Goal: Contribute content: Contribute content

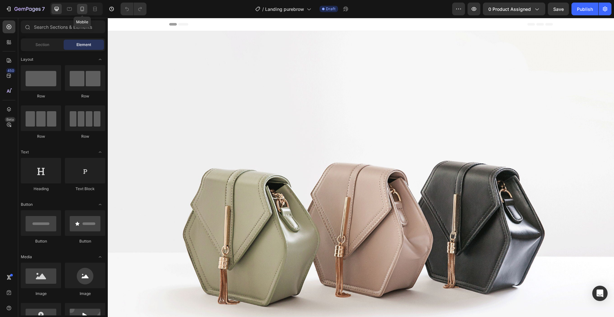
click at [80, 10] on icon at bounding box center [82, 9] width 6 height 6
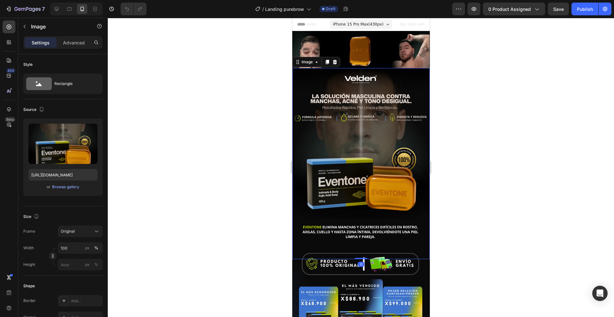
click at [334, 135] on img at bounding box center [360, 163] width 137 height 191
click at [259, 139] on div at bounding box center [361, 167] width 506 height 299
click at [343, 148] on img at bounding box center [360, 163] width 137 height 191
click at [266, 155] on div at bounding box center [361, 167] width 506 height 299
click at [357, 146] on img at bounding box center [360, 163] width 137 height 191
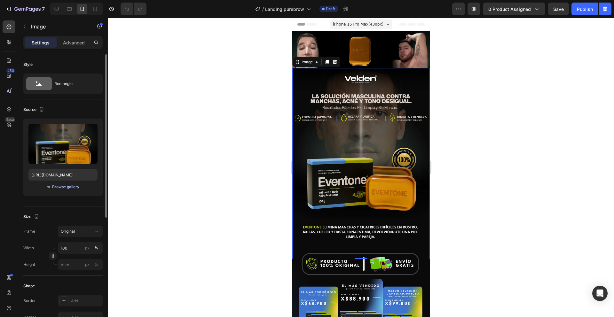
click at [67, 187] on div "Browse gallery" at bounding box center [65, 187] width 27 height 6
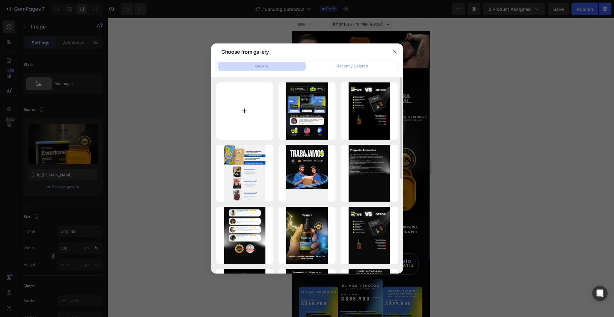
click at [239, 120] on input "file" at bounding box center [244, 110] width 57 height 57
click at [248, 99] on input "file" at bounding box center [244, 110] width 57 height 57
type input "C:\fakepath\1.jpg"
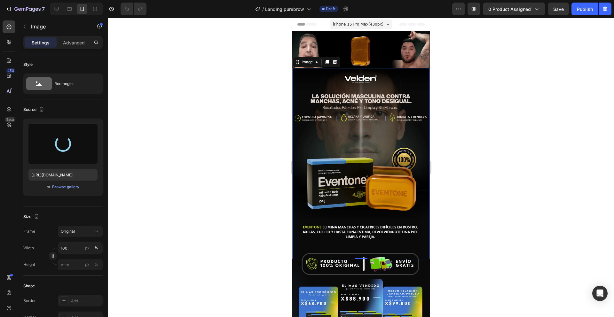
type input "[URL][DOMAIN_NAME]"
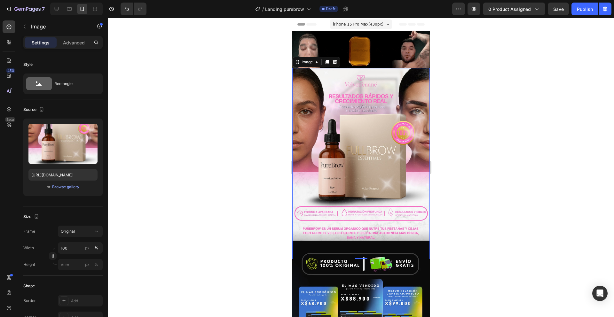
click at [208, 164] on div at bounding box center [361, 167] width 506 height 299
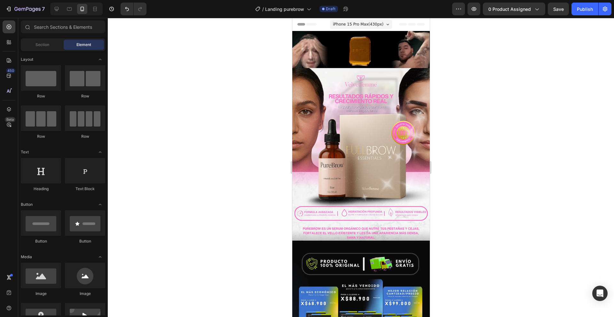
click at [211, 171] on div at bounding box center [361, 167] width 506 height 299
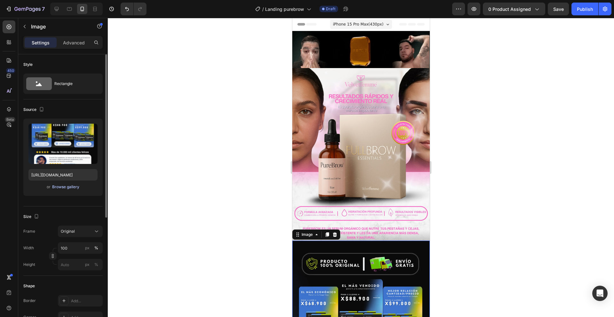
click at [70, 188] on div "Browse gallery" at bounding box center [65, 187] width 27 height 6
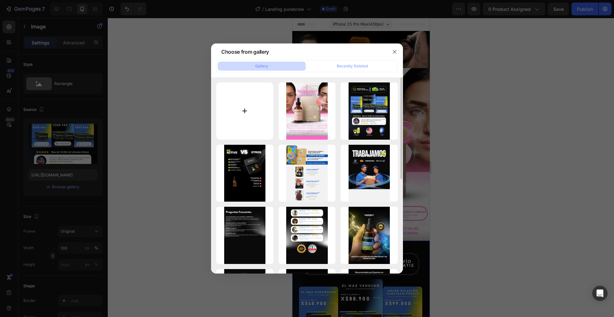
click at [243, 99] on input "file" at bounding box center [244, 110] width 57 height 57
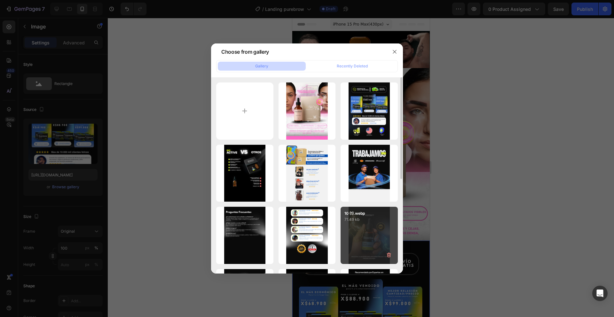
type input "C:\fakepath\2.jpg"
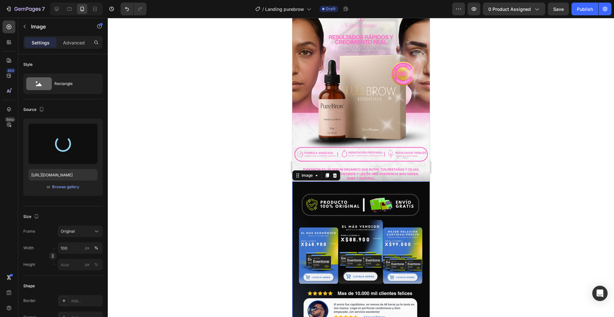
type input "[URL][DOMAIN_NAME]"
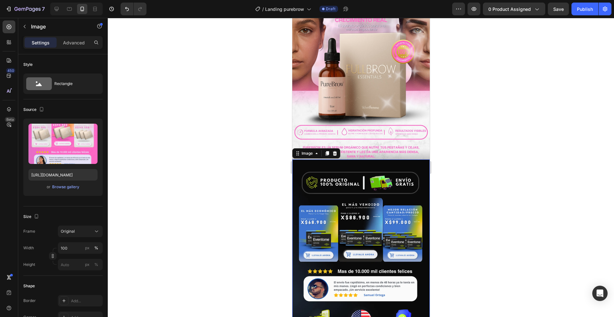
scroll to position [86, 0]
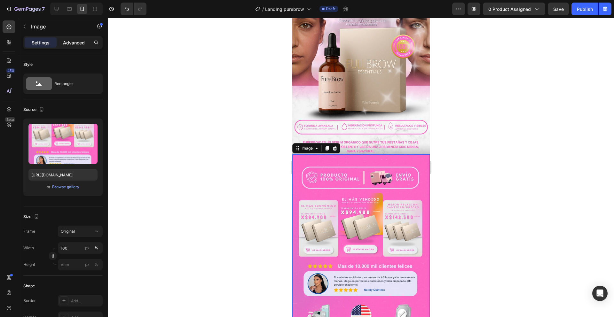
click at [75, 43] on p "Advanced" at bounding box center [74, 42] width 22 height 7
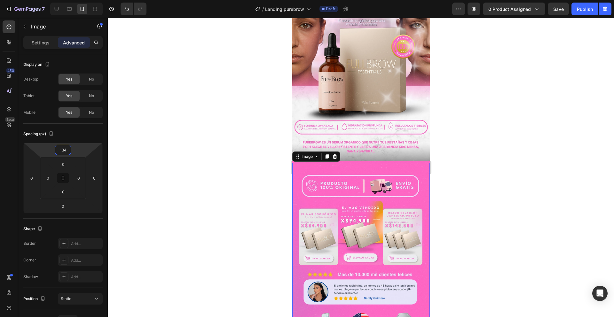
type input "-36"
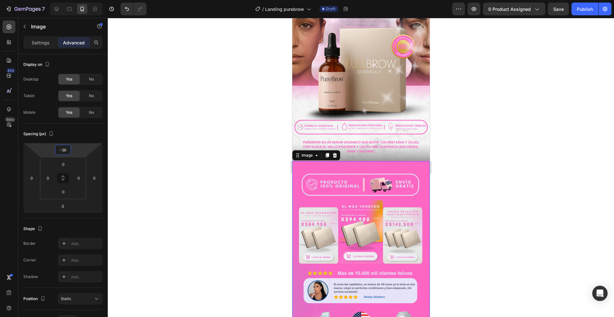
drag, startPoint x: 50, startPoint y: 149, endPoint x: 52, endPoint y: 146, distance: 4.3
click at [52, 0] on html "7 Version history / Landing purebrow Draft Preview 0 product assigned Save Publ…" at bounding box center [307, 0] width 614 height 0
click at [202, 171] on div at bounding box center [361, 167] width 506 height 299
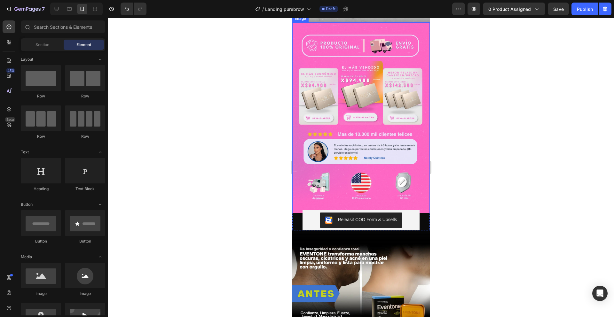
scroll to position [267, 0]
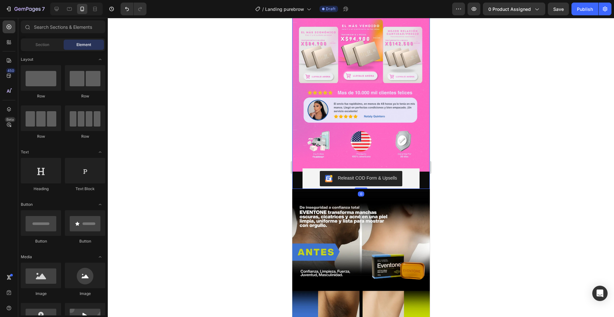
click at [297, 161] on div "Image Releasit COD Form & Upsells Releasit COD Form & Upsells" at bounding box center [360, 90] width 137 height 197
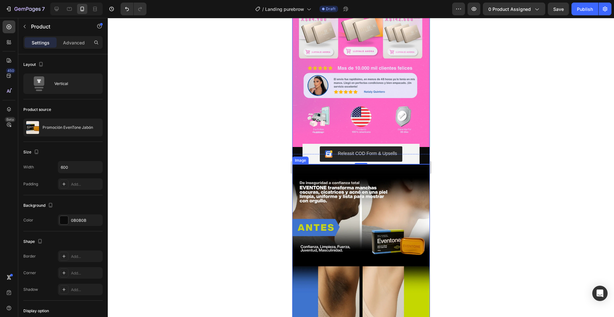
scroll to position [297, 0]
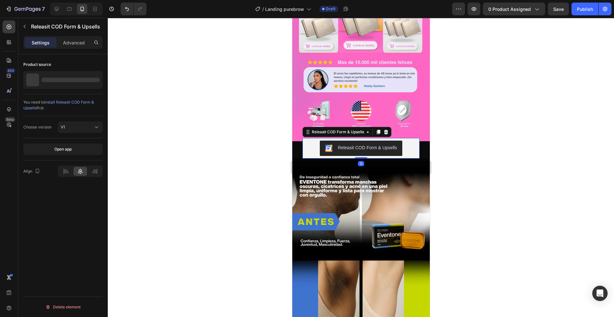
click at [316, 141] on div "Releasit COD Form & Upsells" at bounding box center [361, 148] width 112 height 15
click at [66, 48] on div "Settings Advanced" at bounding box center [62, 42] width 79 height 13
click at [70, 44] on p "Advanced" at bounding box center [74, 42] width 22 height 7
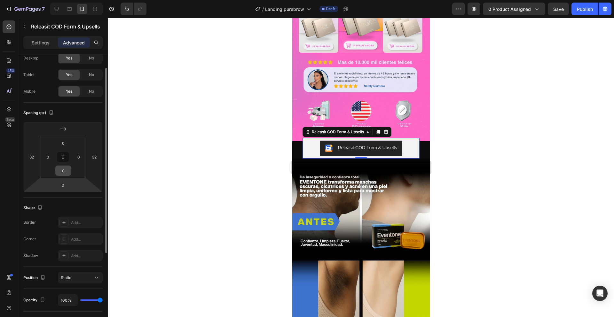
scroll to position [0, 0]
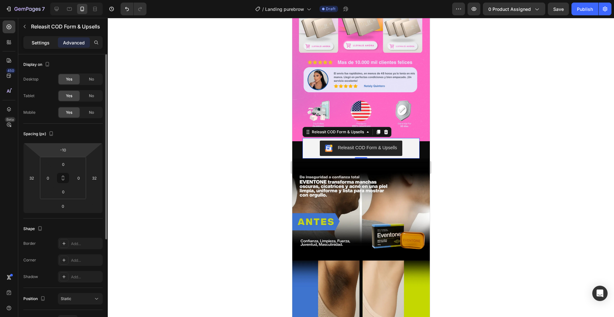
click at [39, 43] on p "Settings" at bounding box center [41, 42] width 18 height 7
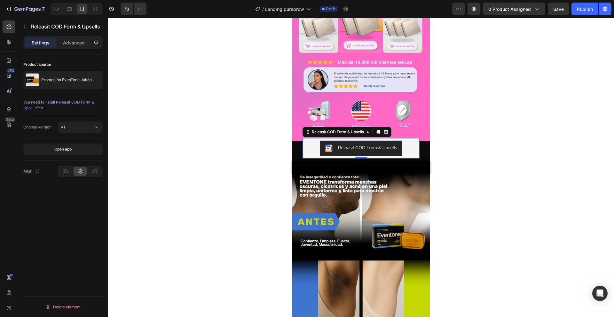
click at [180, 144] on div at bounding box center [361, 167] width 506 height 299
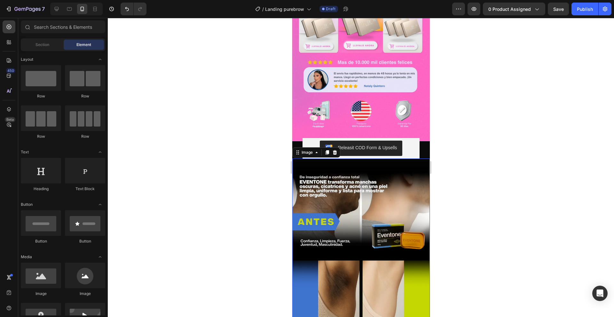
click at [298, 174] on img at bounding box center [360, 254] width 137 height 191
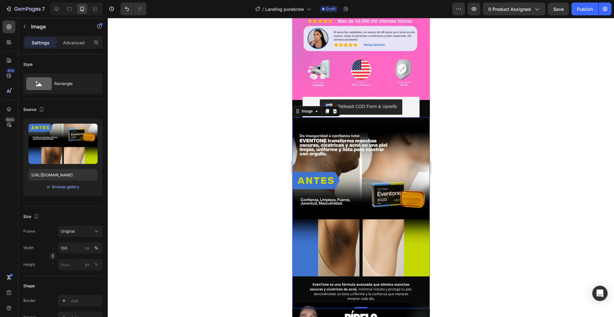
scroll to position [340, 0]
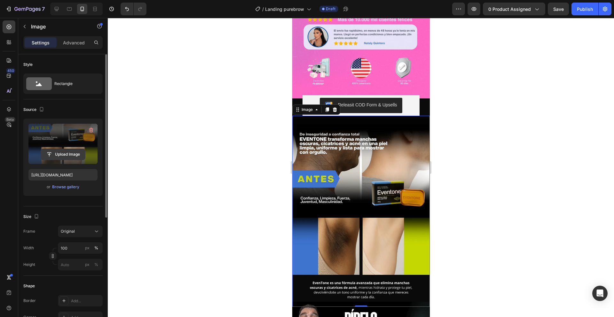
click at [62, 154] on input "file" at bounding box center [63, 154] width 44 height 11
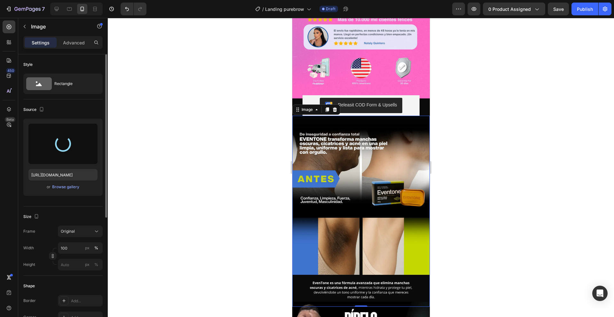
type input "[URL][DOMAIN_NAME]"
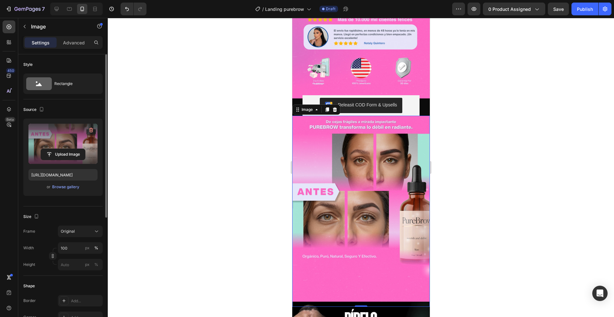
click at [238, 173] on div at bounding box center [361, 167] width 506 height 299
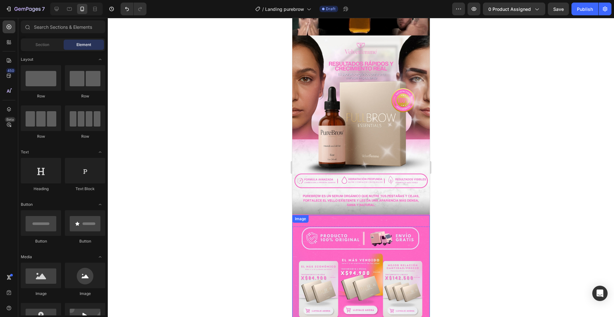
scroll to position [0, 0]
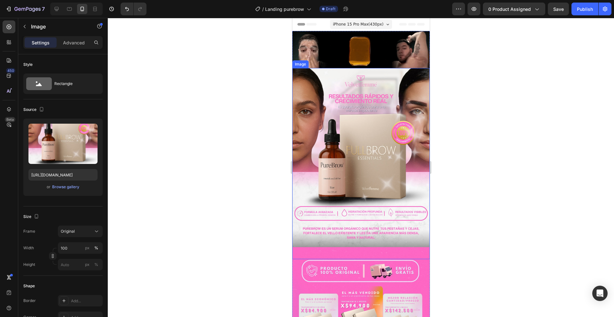
click at [312, 132] on img at bounding box center [360, 163] width 137 height 191
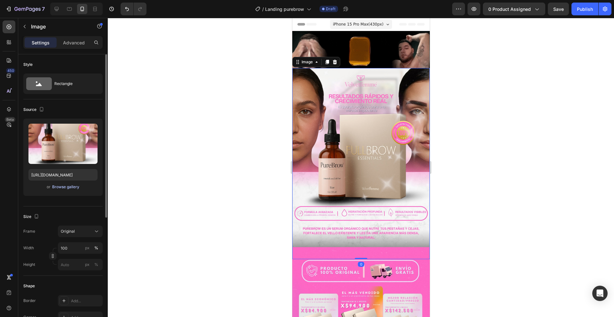
click at [59, 187] on div "Browse gallery" at bounding box center [65, 187] width 27 height 6
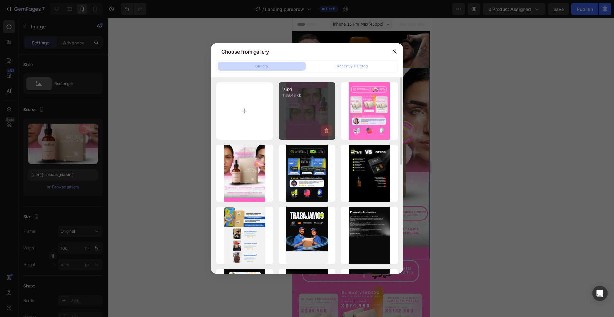
click at [325, 129] on icon "button" at bounding box center [326, 131] width 6 height 6
click at [326, 131] on div "Delete" at bounding box center [323, 132] width 12 height 6
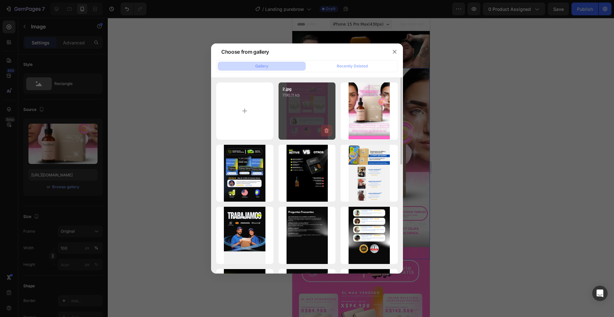
click at [325, 132] on icon "button" at bounding box center [326, 131] width 6 height 6
click at [326, 132] on div "Delete" at bounding box center [323, 132] width 12 height 6
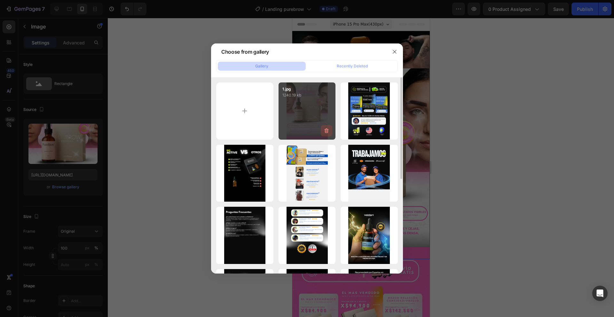
click at [326, 130] on icon "button" at bounding box center [326, 131] width 6 height 6
click at [326, 130] on div "Delete" at bounding box center [323, 132] width 12 height 6
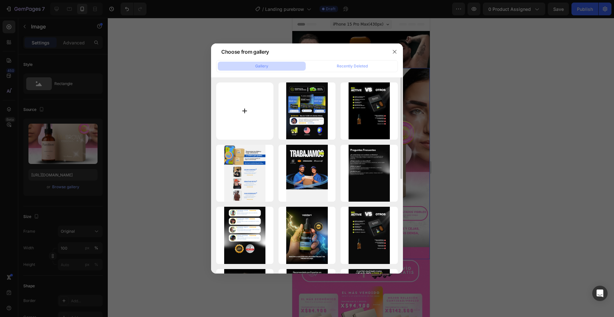
click at [246, 100] on input "file" at bounding box center [244, 110] width 57 height 57
type input "C:\fakepath\1.jpg"
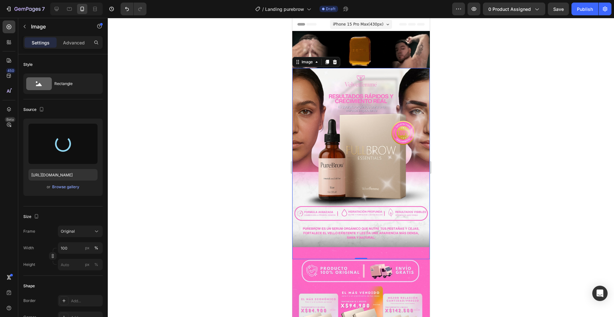
type input "[URL][DOMAIN_NAME]"
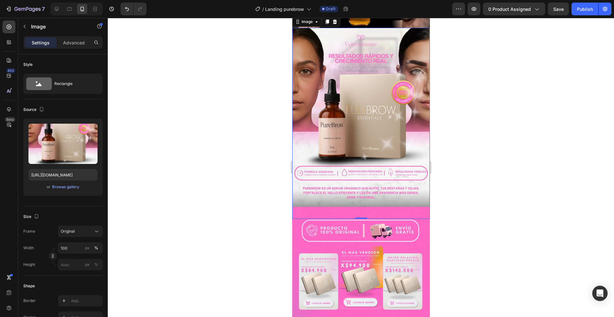
scroll to position [117, 0]
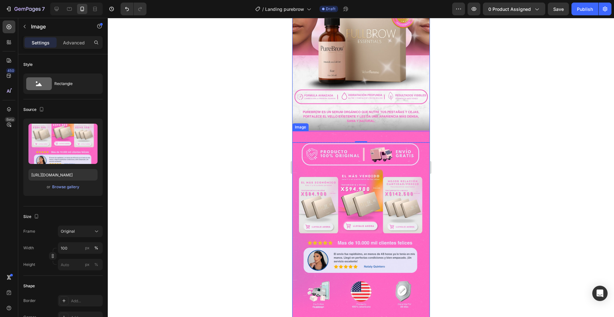
click at [302, 168] on img at bounding box center [360, 226] width 137 height 191
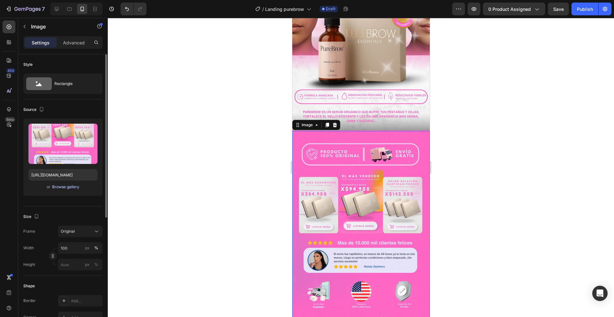
click at [68, 186] on div "Browse gallery" at bounding box center [65, 187] width 27 height 6
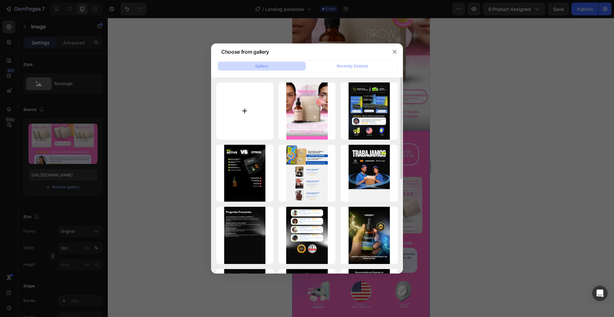
click at [244, 117] on input "file" at bounding box center [244, 110] width 57 height 57
type input "C:\fakepath\2.jpg"
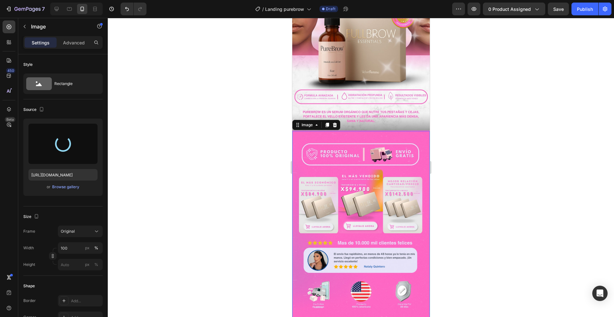
type input "[URL][DOMAIN_NAME]"
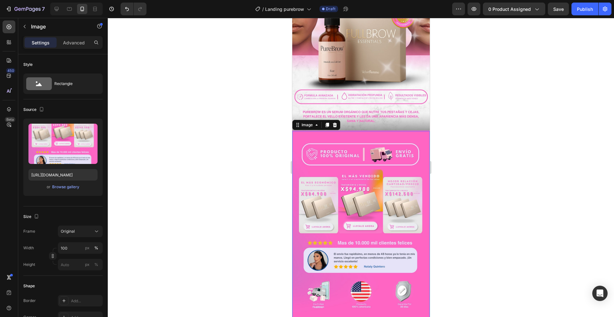
click at [204, 209] on div at bounding box center [361, 167] width 506 height 299
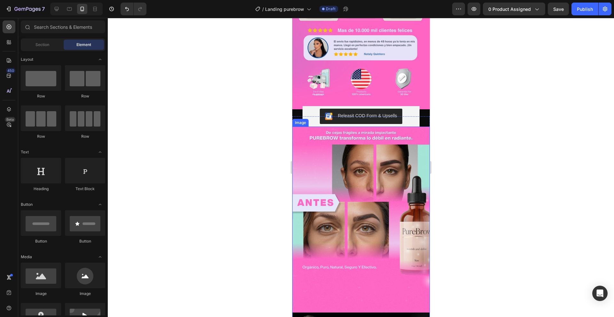
scroll to position [346, 0]
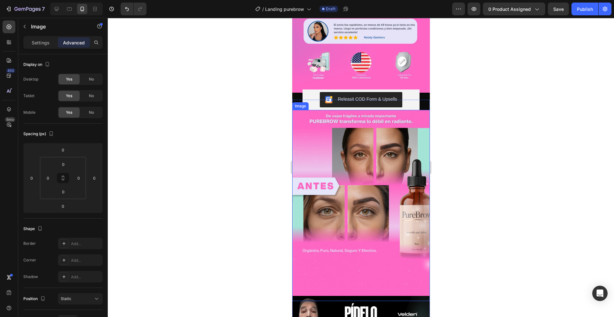
click at [315, 206] on img at bounding box center [360, 205] width 137 height 191
click at [49, 47] on div "Settings" at bounding box center [41, 42] width 32 height 10
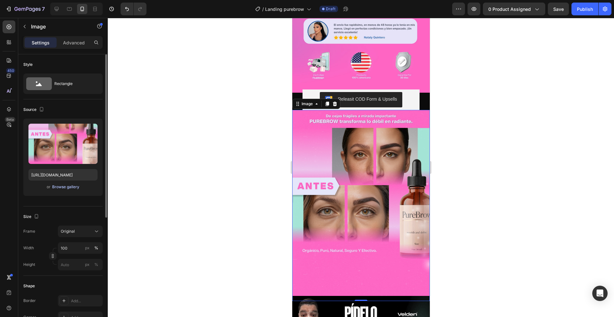
click at [64, 187] on div "Browse gallery" at bounding box center [65, 187] width 27 height 6
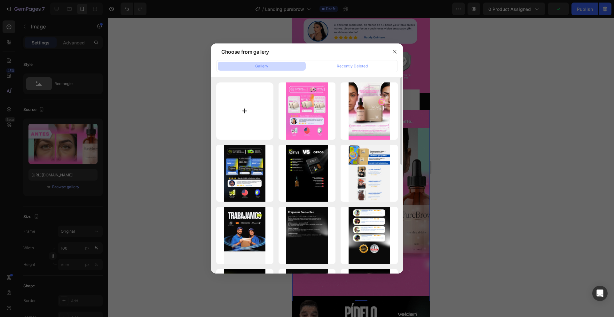
click at [257, 98] on input "file" at bounding box center [244, 110] width 57 height 57
type input "C:\fakepath\3.jpg"
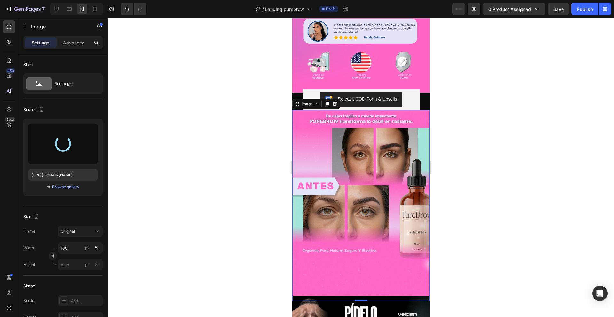
type input "[URL][DOMAIN_NAME]"
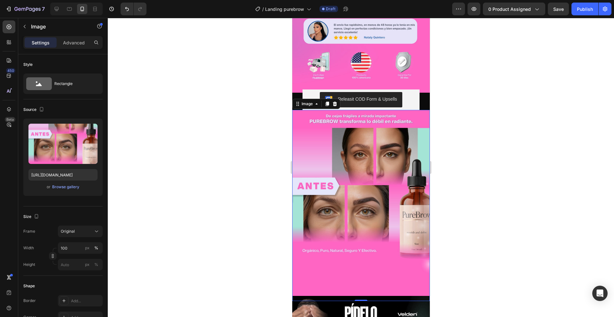
click at [232, 202] on div at bounding box center [361, 167] width 506 height 299
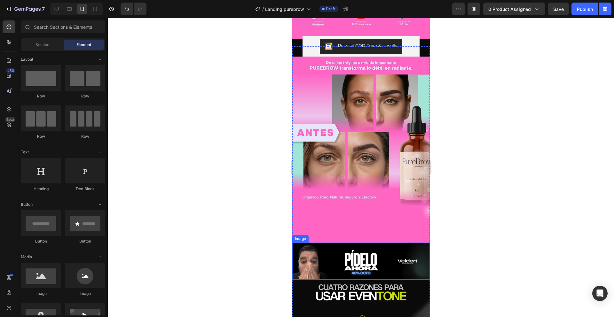
scroll to position [439, 0]
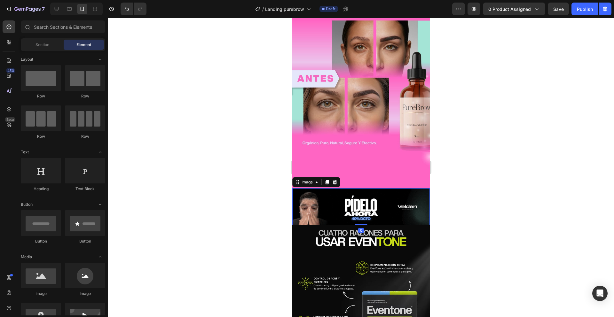
click at [351, 188] on img at bounding box center [360, 206] width 137 height 37
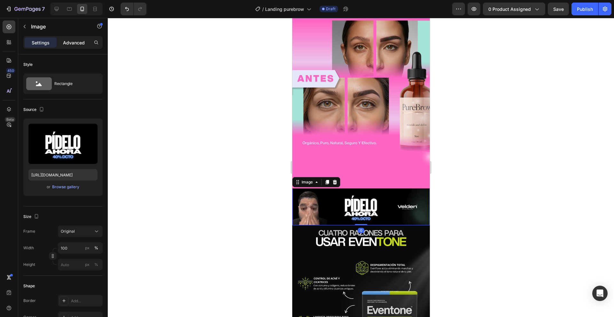
click at [80, 43] on p "Advanced" at bounding box center [74, 42] width 22 height 7
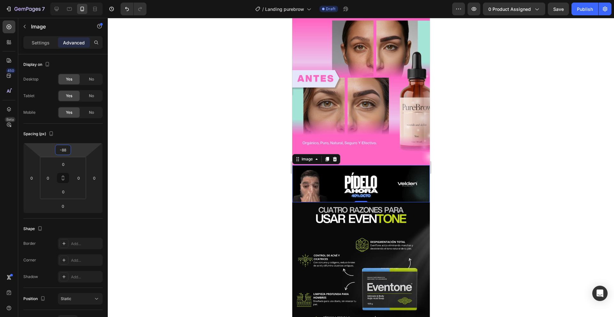
type input "-90"
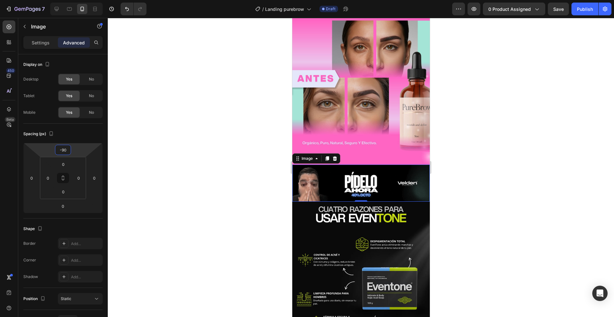
drag, startPoint x: 84, startPoint y: 153, endPoint x: 58, endPoint y: 165, distance: 28.8
click at [58, 0] on html "7 Version history / Landing purebrow Draft Preview 0 product assigned Save Publ…" at bounding box center [307, 0] width 614 height 0
click at [256, 205] on div at bounding box center [361, 167] width 506 height 299
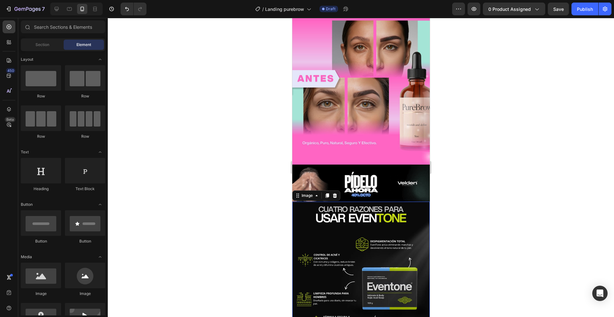
click at [302, 214] on img at bounding box center [360, 297] width 137 height 191
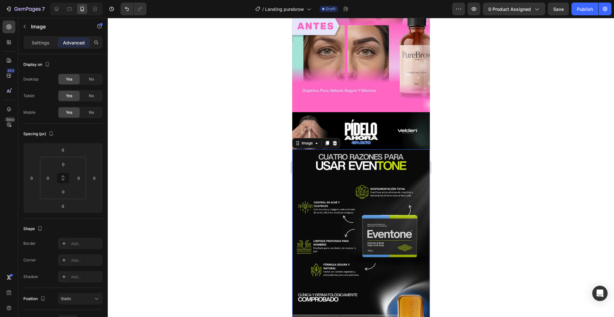
scroll to position [567, 0]
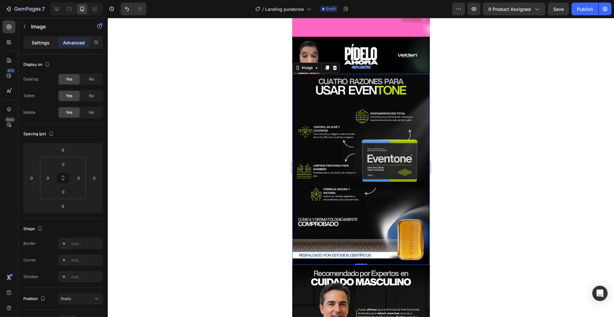
click at [46, 42] on p "Settings" at bounding box center [41, 42] width 18 height 7
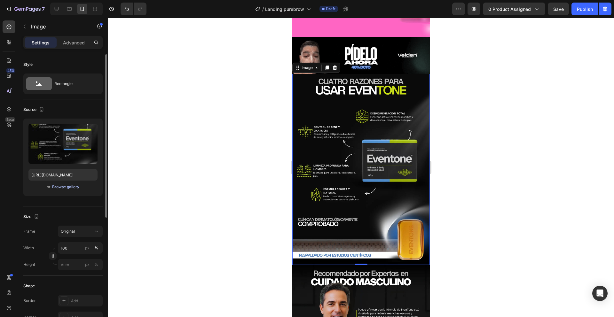
click at [62, 186] on div "Browse gallery" at bounding box center [65, 187] width 27 height 6
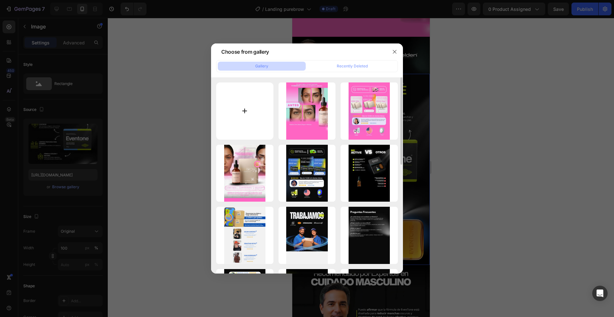
click at [247, 94] on input "file" at bounding box center [244, 110] width 57 height 57
click at [246, 110] on input "file" at bounding box center [244, 110] width 57 height 57
type input "C:\fakepath\4.jpg"
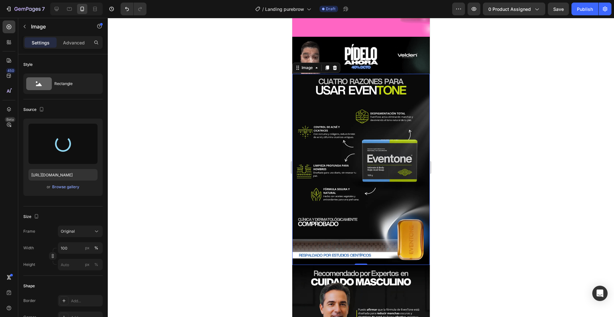
type input "[URL][DOMAIN_NAME]"
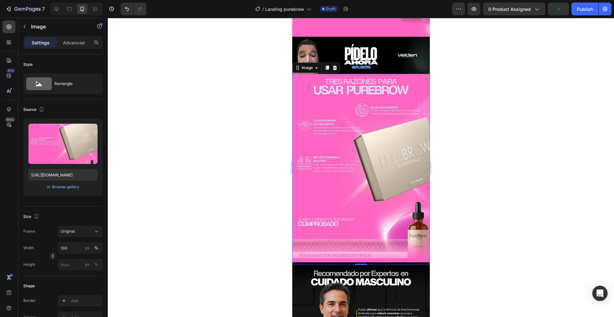
click at [232, 147] on div at bounding box center [361, 167] width 506 height 299
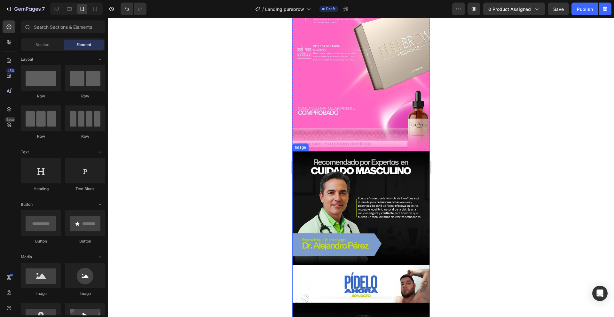
scroll to position [698, 0]
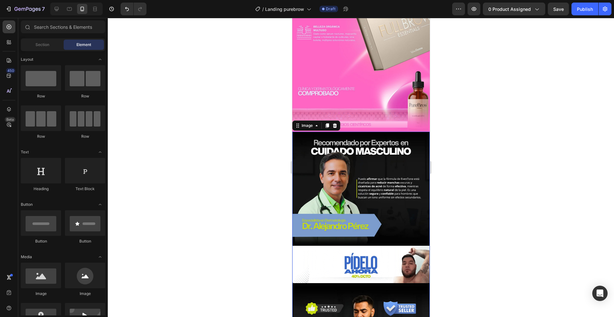
click at [300, 177] on img at bounding box center [360, 227] width 137 height 191
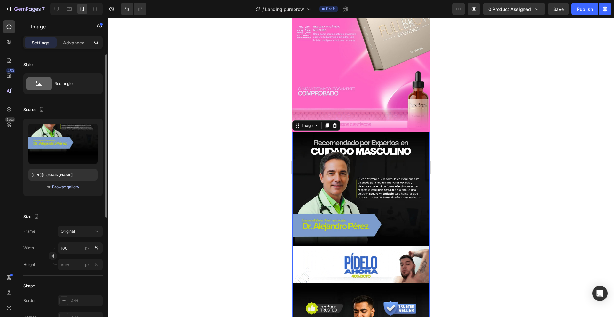
click at [61, 189] on div "Browse gallery" at bounding box center [65, 187] width 27 height 6
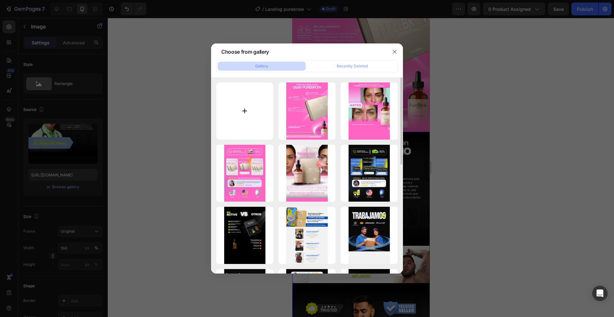
click at [250, 124] on input "file" at bounding box center [244, 110] width 57 height 57
type input "C:\fakepath\8.jpg"
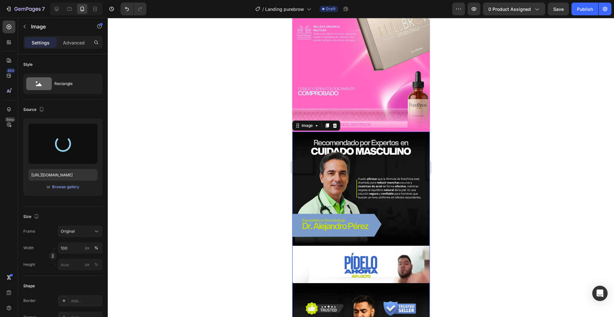
type input "[URL][DOMAIN_NAME]"
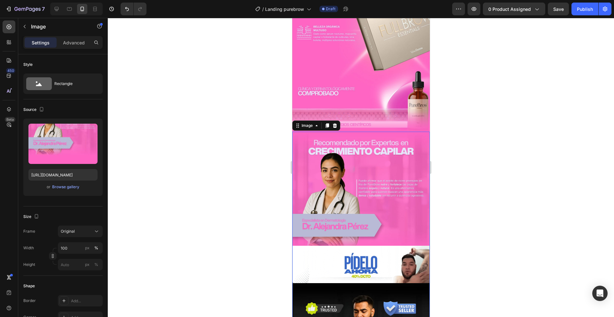
click at [232, 163] on div at bounding box center [361, 167] width 506 height 299
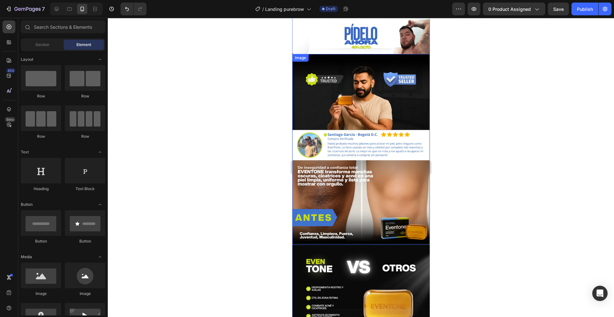
scroll to position [869, 0]
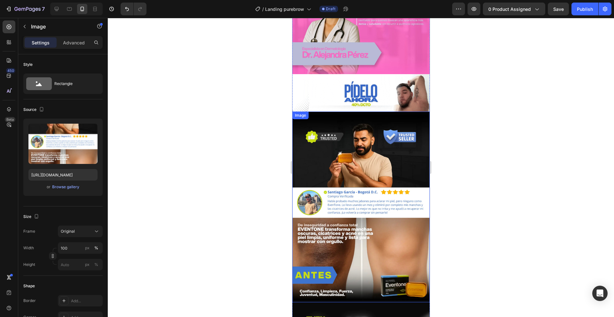
click at [300, 162] on img at bounding box center [360, 207] width 137 height 191
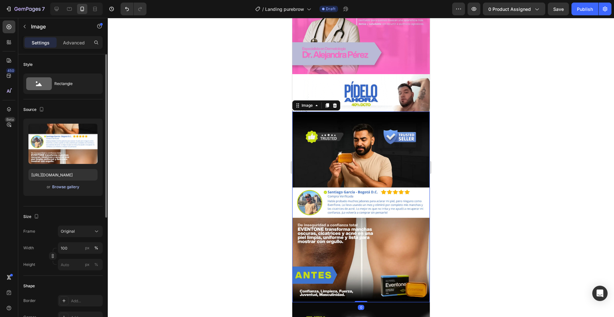
click at [66, 186] on div "Browse gallery" at bounding box center [65, 187] width 27 height 6
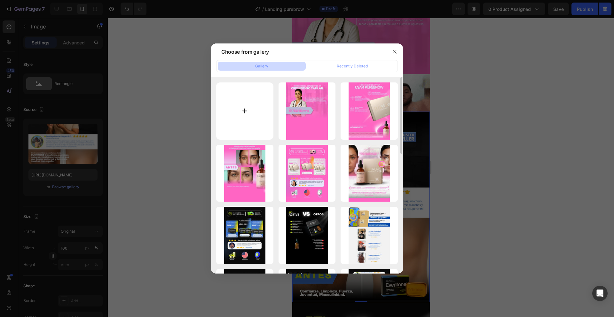
click at [248, 104] on input "file" at bounding box center [244, 110] width 57 height 57
type input "C:\fakepath\5.jpg"
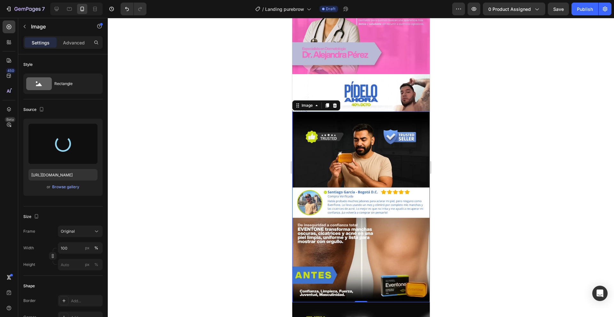
type input "[URL][DOMAIN_NAME]"
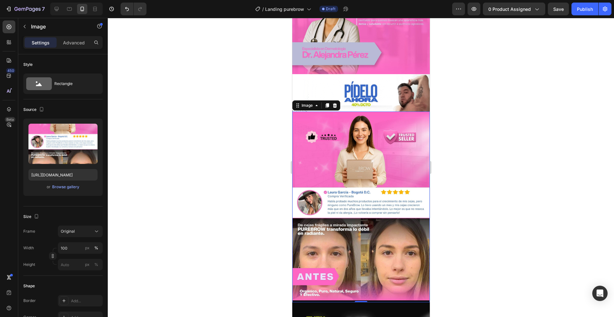
click at [196, 136] on div at bounding box center [361, 167] width 506 height 299
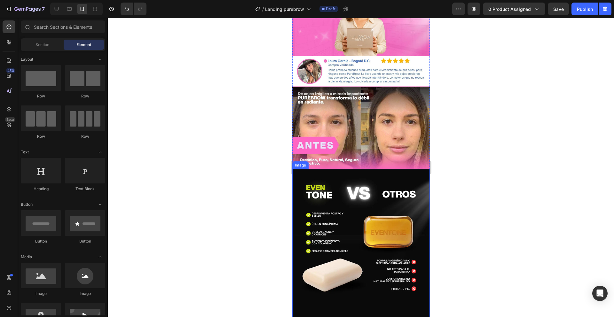
scroll to position [1030, 0]
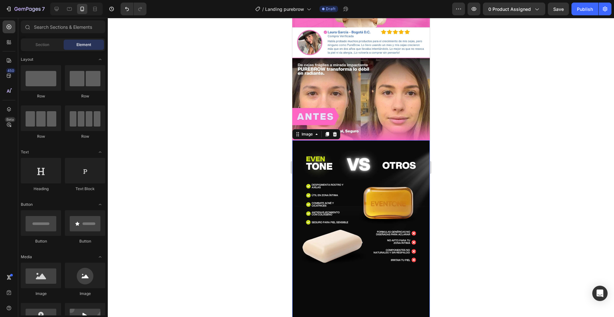
click at [337, 201] on img at bounding box center [360, 235] width 137 height 191
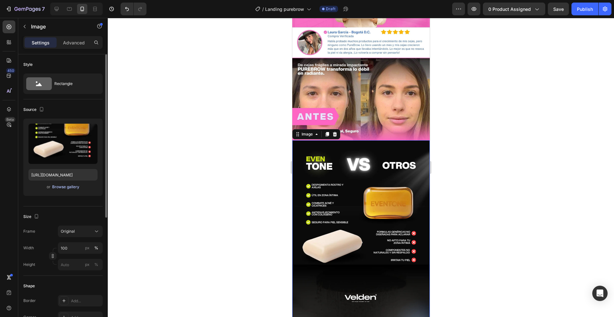
click at [60, 186] on div "Browse gallery" at bounding box center [65, 187] width 27 height 6
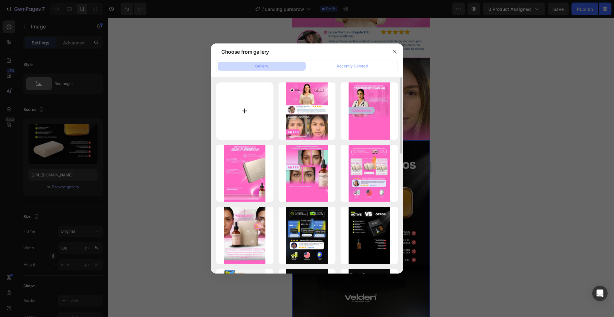
click at [247, 110] on input "file" at bounding box center [244, 110] width 57 height 57
type input "C:\fakepath\6.jpg"
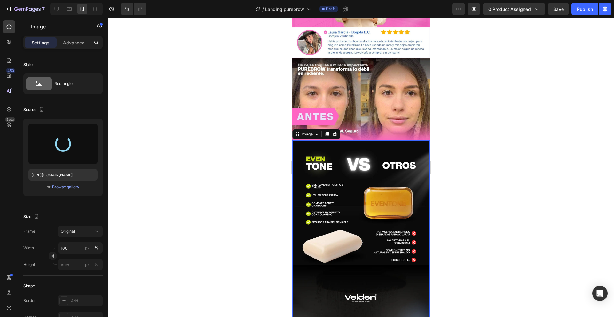
type input "[URL][DOMAIN_NAME]"
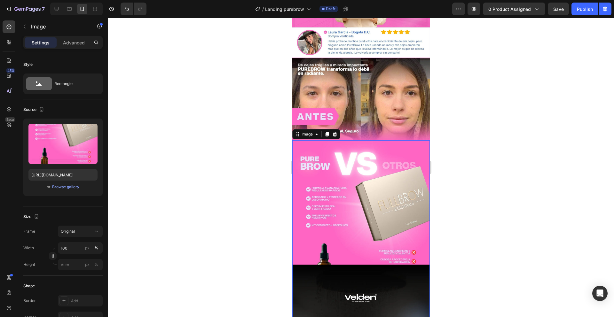
click at [226, 187] on div at bounding box center [361, 167] width 506 height 299
click at [318, 168] on img at bounding box center [360, 235] width 137 height 191
click at [72, 41] on p "Advanced" at bounding box center [74, 42] width 22 height 7
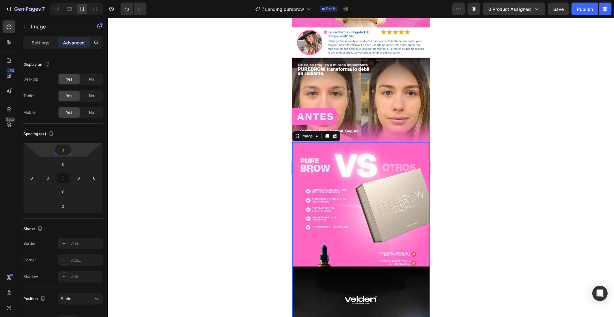
type input "-2"
click at [75, 0] on html "7 Version history / Landing purebrow Draft Preview 0 product assigned Save Publ…" at bounding box center [307, 0] width 614 height 0
click at [149, 168] on div at bounding box center [361, 167] width 506 height 299
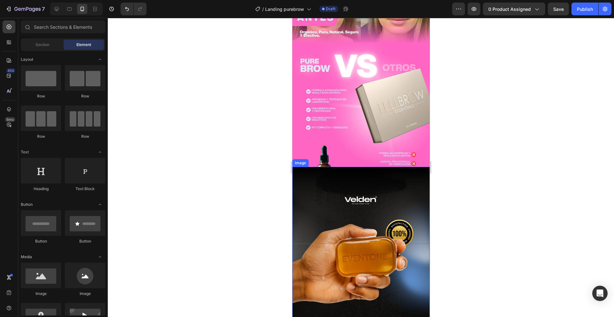
scroll to position [1130, 0]
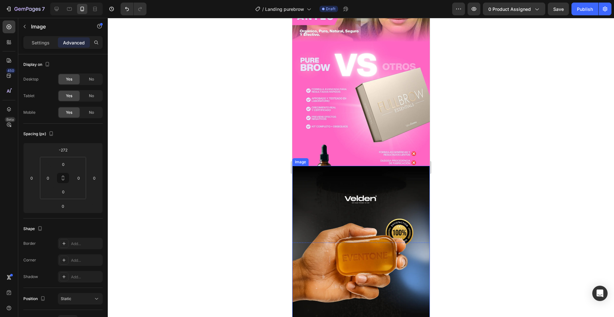
click at [317, 198] on img at bounding box center [360, 261] width 137 height 191
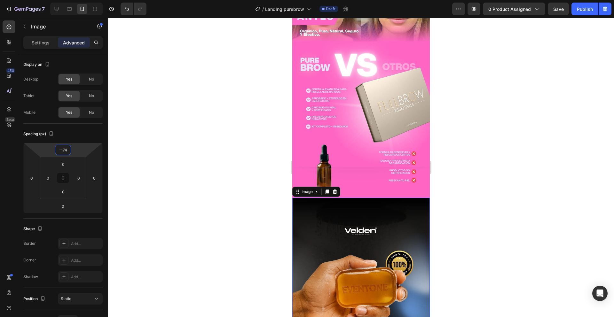
type input "-176"
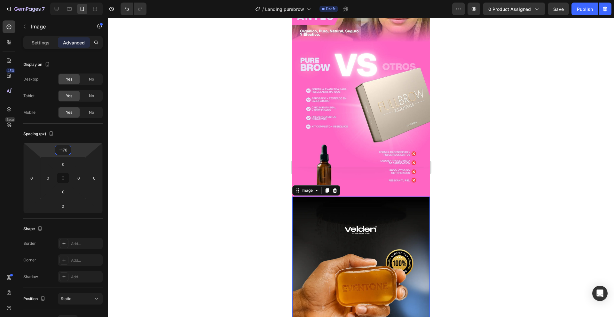
drag, startPoint x: 85, startPoint y: 149, endPoint x: 90, endPoint y: 134, distance: 16.3
click at [90, 0] on html "7 Version history / Landing purebrow Draft Preview 0 product assigned Save Publ…" at bounding box center [307, 0] width 614 height 0
click at [41, 44] on p "Settings" at bounding box center [41, 42] width 18 height 7
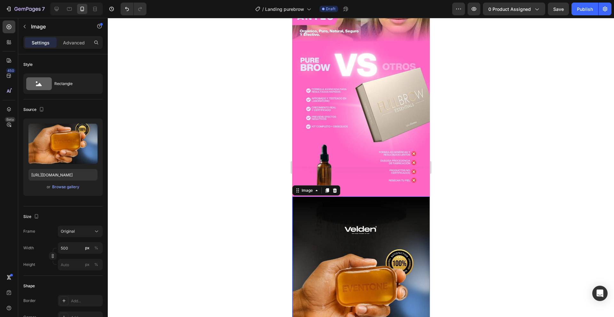
click at [347, 212] on img at bounding box center [360, 292] width 137 height 191
click at [63, 189] on div "Browse gallery" at bounding box center [65, 187] width 27 height 6
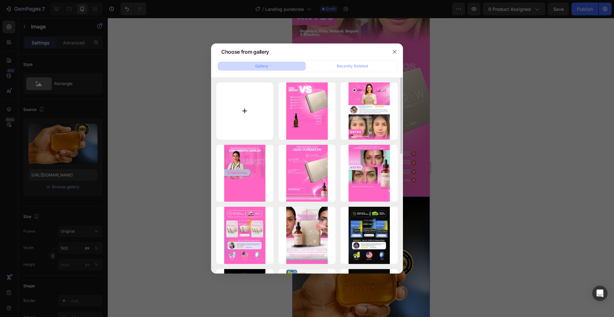
click at [236, 91] on input "file" at bounding box center [244, 110] width 57 height 57
type input "C:\fakepath\7.jpg"
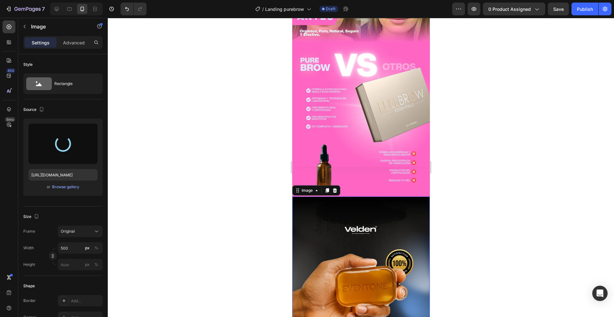
type input "[URL][DOMAIN_NAME]"
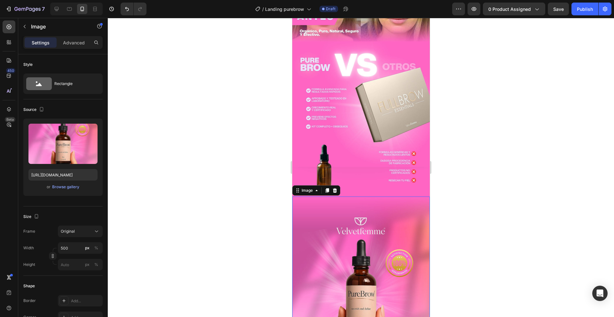
click at [239, 201] on div at bounding box center [361, 167] width 506 height 299
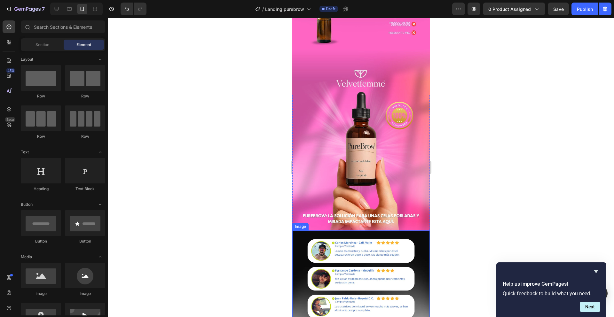
scroll to position [1314, 0]
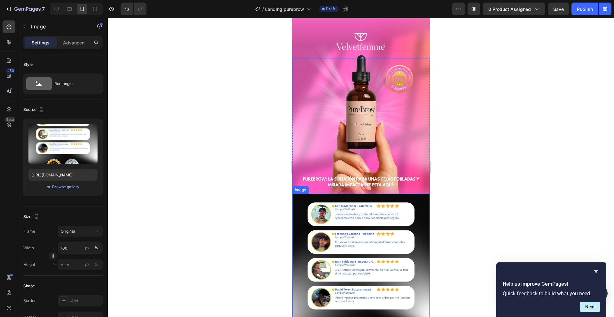
click at [302, 221] on img at bounding box center [360, 289] width 137 height 191
click at [72, 189] on div "Browse gallery" at bounding box center [65, 187] width 27 height 6
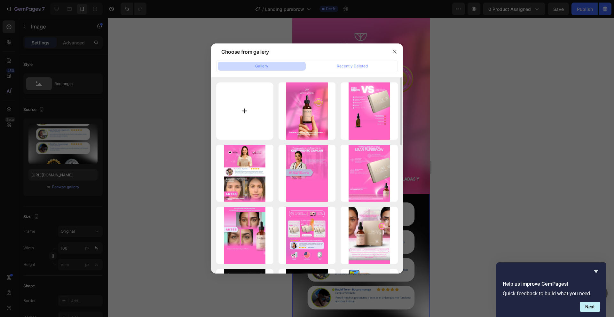
click at [265, 117] on input "file" at bounding box center [244, 110] width 57 height 57
type input "C:\fakepath\9.jpg"
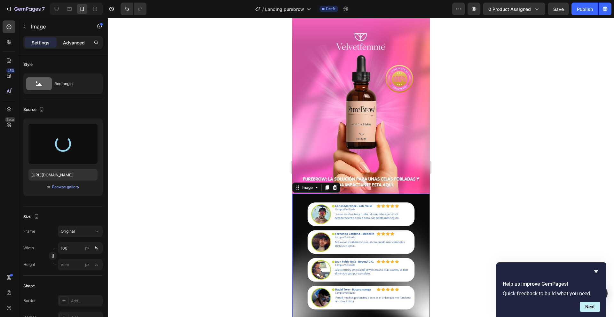
type input "[URL][DOMAIN_NAME]"
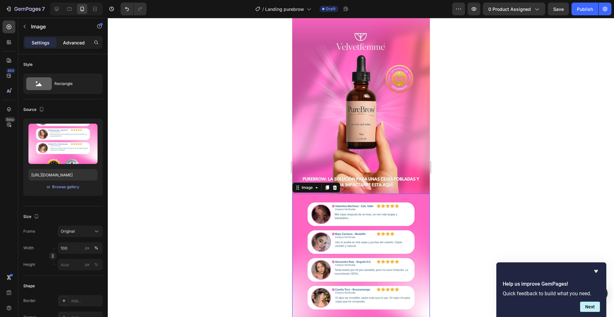
click at [67, 42] on p "Advanced" at bounding box center [74, 42] width 22 height 7
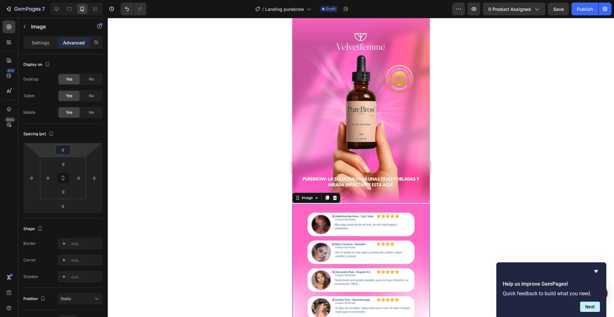
type input "-2"
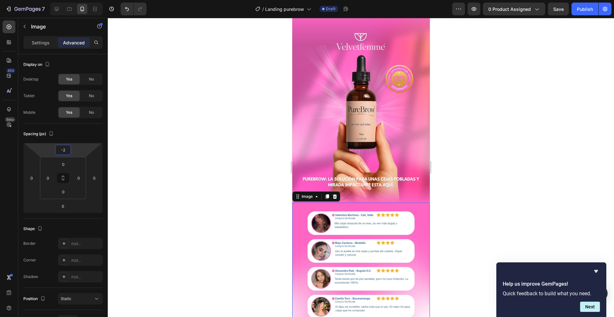
drag, startPoint x: 80, startPoint y: 150, endPoint x: 82, endPoint y: 145, distance: 4.9
click at [82, 0] on html "7 Version history / Landing purebrow Draft Preview 0 product assigned Save Publ…" at bounding box center [307, 0] width 614 height 0
click at [205, 174] on div at bounding box center [361, 167] width 506 height 299
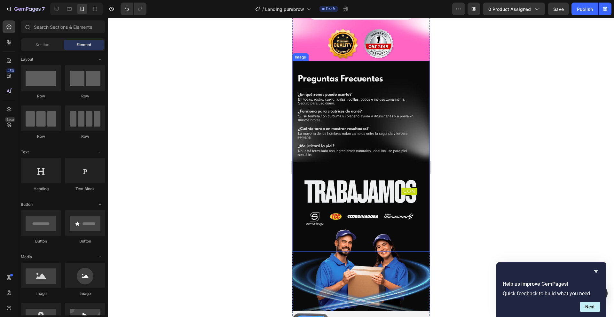
scroll to position [1582, 0]
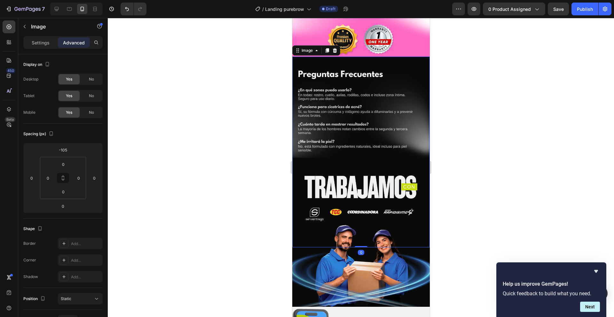
click at [354, 121] on img at bounding box center [360, 152] width 137 height 191
click at [33, 45] on p "Settings" at bounding box center [41, 42] width 18 height 7
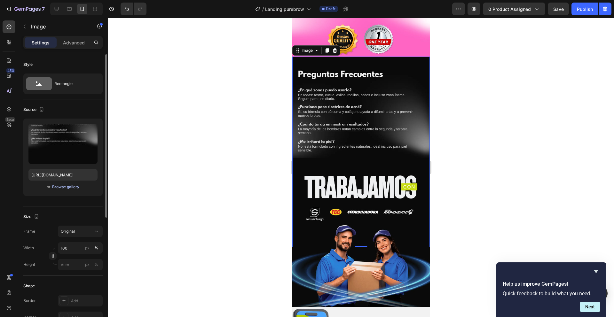
click at [64, 187] on div "Browse gallery" at bounding box center [65, 187] width 27 height 6
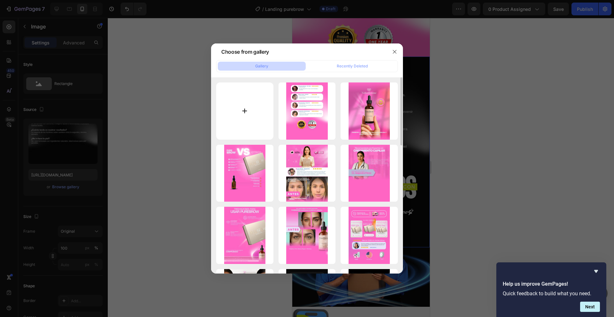
click at [230, 123] on input "file" at bounding box center [244, 110] width 57 height 57
type input "C:\fakepath\10.jpg"
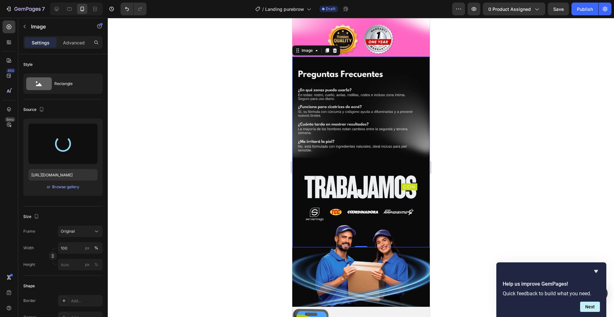
type input "[URL][DOMAIN_NAME]"
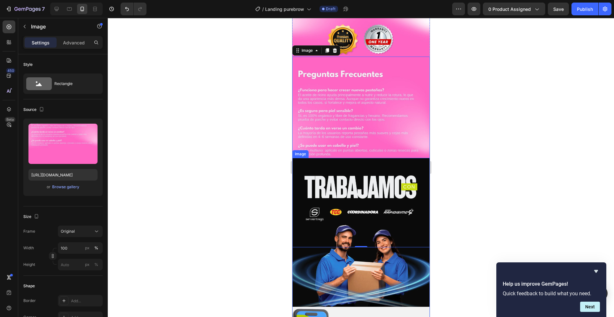
click at [223, 169] on div at bounding box center [361, 167] width 506 height 299
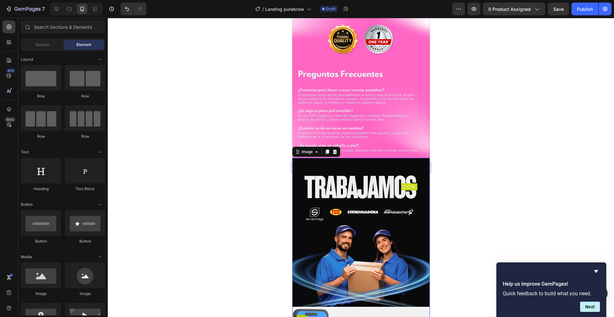
click at [313, 226] on img at bounding box center [360, 253] width 137 height 191
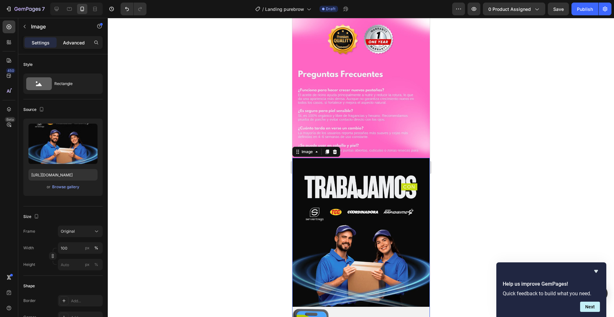
click at [75, 43] on p "Advanced" at bounding box center [74, 42] width 22 height 7
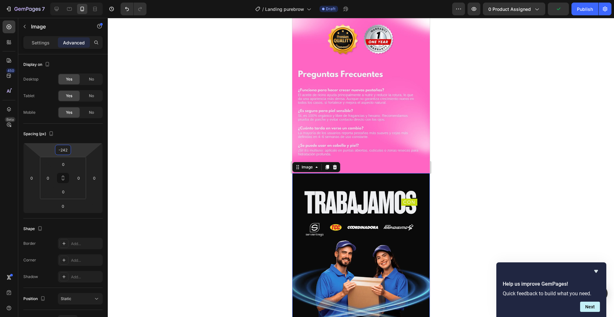
type input "-244"
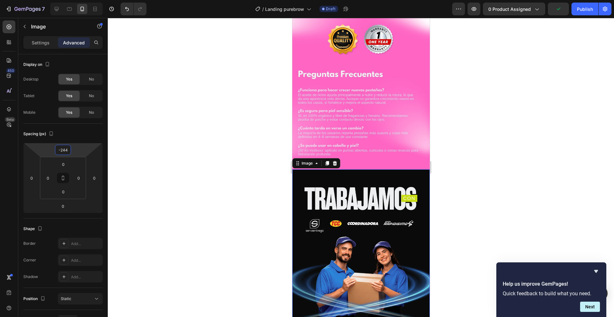
drag, startPoint x: 82, startPoint y: 148, endPoint x: 90, endPoint y: 142, distance: 9.1
click at [90, 0] on html "7 Version history / Landing purebrow Draft Preview 0 product assigned Publish 4…" at bounding box center [307, 0] width 614 height 0
click at [171, 168] on div at bounding box center [361, 167] width 506 height 299
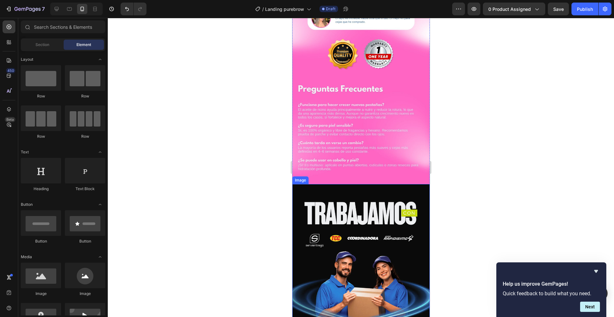
scroll to position [1451, 0]
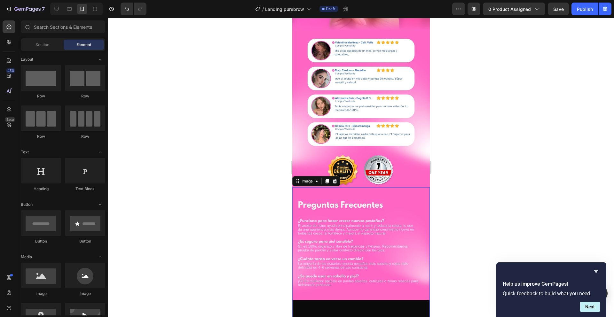
click at [316, 199] on img at bounding box center [360, 282] width 137 height 191
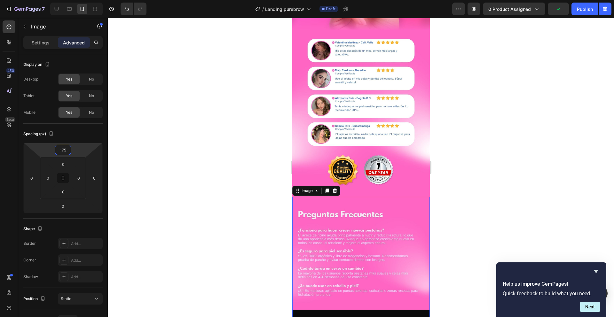
type input "-73"
drag, startPoint x: 86, startPoint y: 147, endPoint x: 91, endPoint y: 143, distance: 7.2
click at [89, 0] on html "7 Version history / Landing purebrow Draft Preview 0 product assigned Publish 4…" at bounding box center [307, 0] width 614 height 0
click at [206, 191] on div at bounding box center [361, 167] width 506 height 299
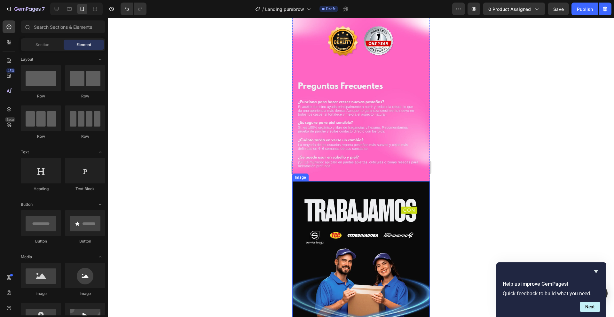
scroll to position [1583, 0]
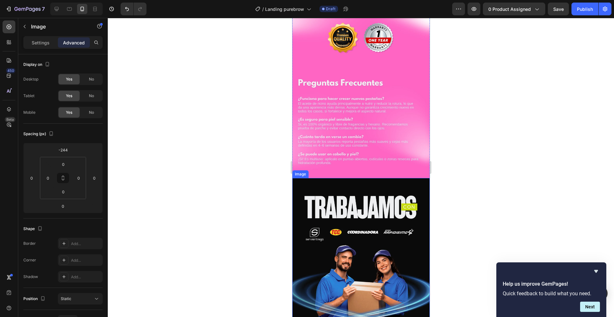
click at [329, 178] on img at bounding box center [360, 273] width 137 height 191
click at [44, 46] on div "Settings" at bounding box center [41, 42] width 32 height 10
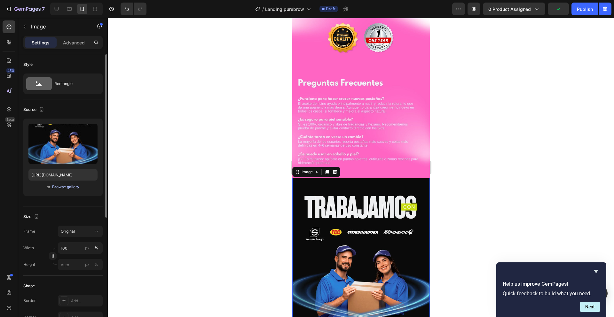
click at [61, 185] on div "Browse gallery" at bounding box center [65, 187] width 27 height 6
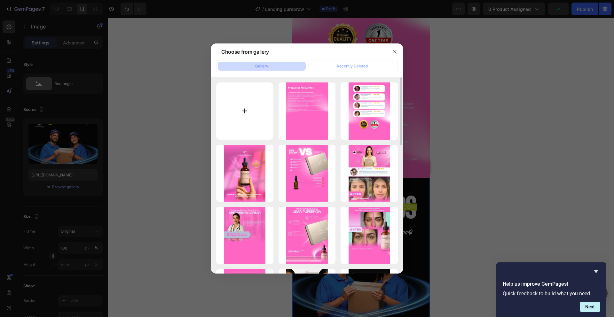
click at [257, 99] on input "file" at bounding box center [244, 110] width 57 height 57
type input "C:\fakepath\11.jpg"
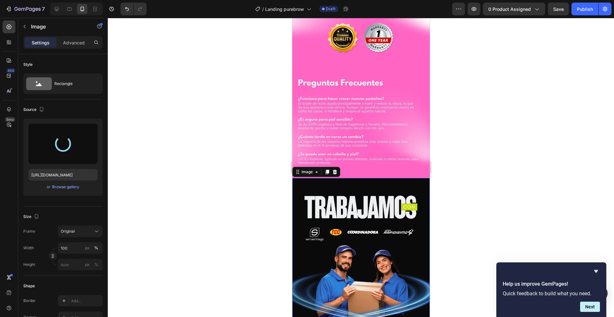
type input "[URL][DOMAIN_NAME]"
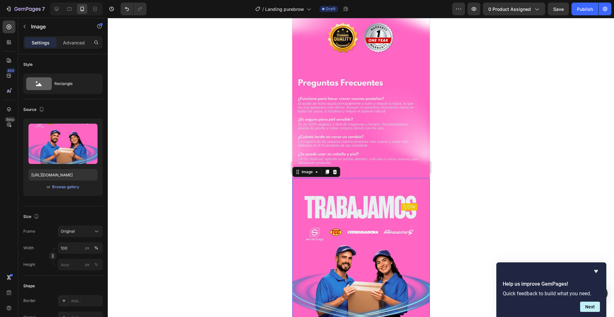
click at [189, 167] on div at bounding box center [361, 167] width 506 height 299
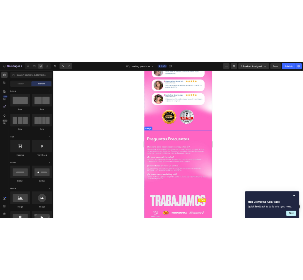
scroll to position [1647, 0]
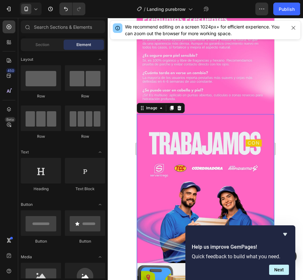
click at [189, 168] on img at bounding box center [205, 209] width 137 height 191
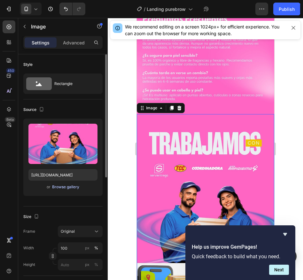
click at [66, 188] on div "Browse gallery" at bounding box center [65, 187] width 27 height 6
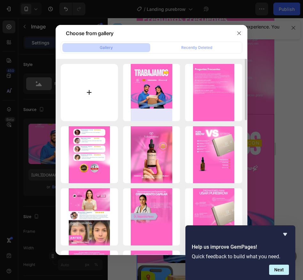
click at [90, 104] on input "file" at bounding box center [89, 92] width 57 height 57
type input "C:\fakepath\22.jpg"
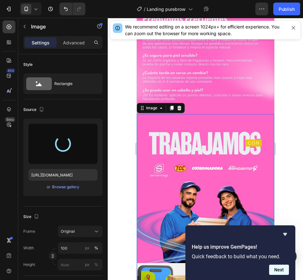
type input "[URL][DOMAIN_NAME]"
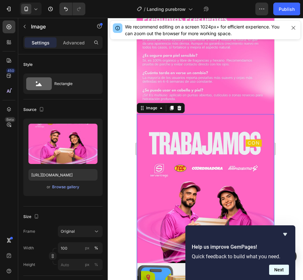
click at [279, 272] on button "Next" at bounding box center [279, 270] width 20 height 10
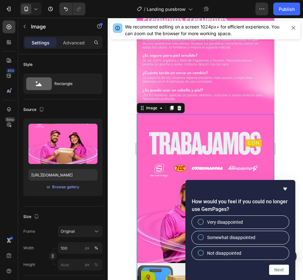
click at [286, 167] on div at bounding box center [205, 149] width 195 height 262
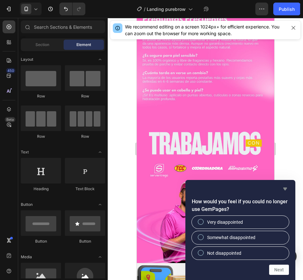
click at [284, 191] on icon "Hide survey" at bounding box center [285, 189] width 8 height 8
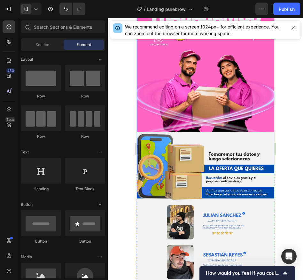
scroll to position [1792, 0]
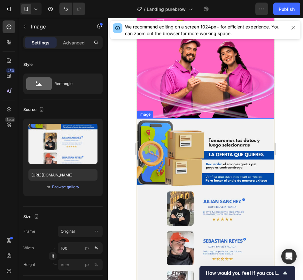
click at [186, 171] on img at bounding box center [205, 213] width 137 height 191
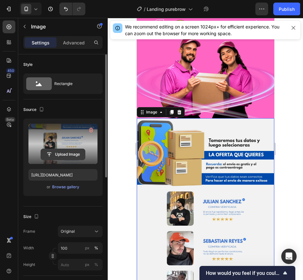
click at [59, 158] on input "file" at bounding box center [63, 154] width 44 height 11
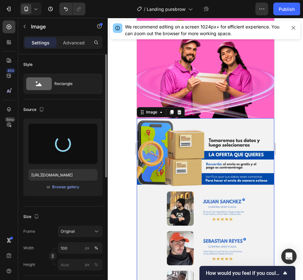
type input "[URL][DOMAIN_NAME]"
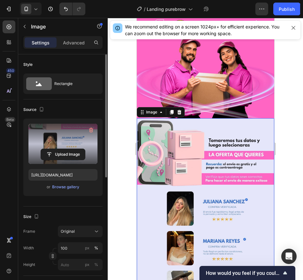
click at [118, 198] on div at bounding box center [205, 149] width 195 height 262
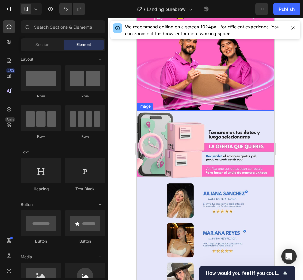
scroll to position [1918, 0]
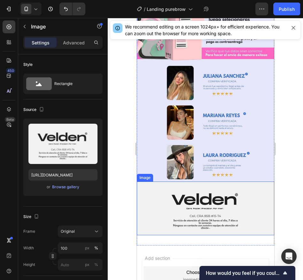
click at [154, 187] on img at bounding box center [205, 208] width 137 height 53
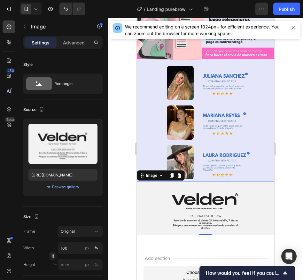
click at [117, 162] on div at bounding box center [205, 149] width 195 height 262
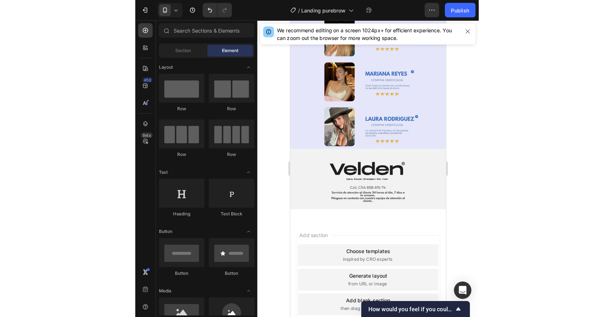
scroll to position [1018, 0]
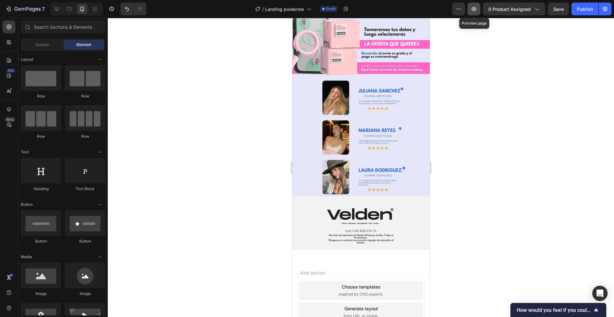
click at [477, 10] on icon "button" at bounding box center [474, 9] width 6 height 6
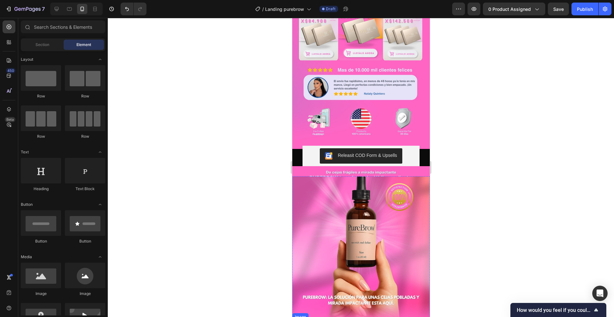
scroll to position [240, 0]
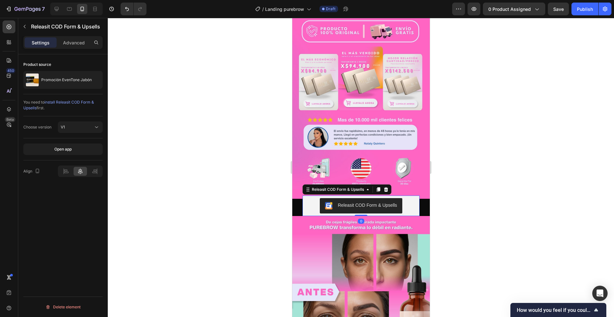
click at [385, 198] on button "Releasit COD Form & Upsells" at bounding box center [360, 205] width 82 height 15
click at [70, 42] on p "Advanced" at bounding box center [74, 42] width 22 height 7
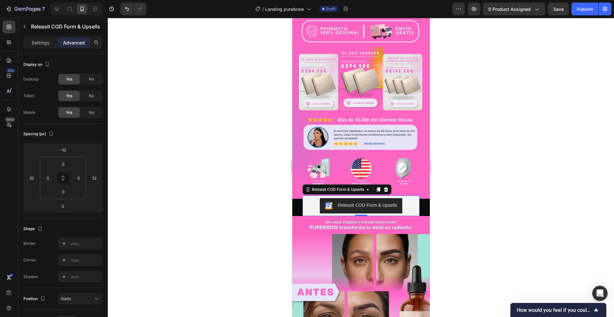
click at [71, 41] on p "Advanced" at bounding box center [74, 42] width 22 height 7
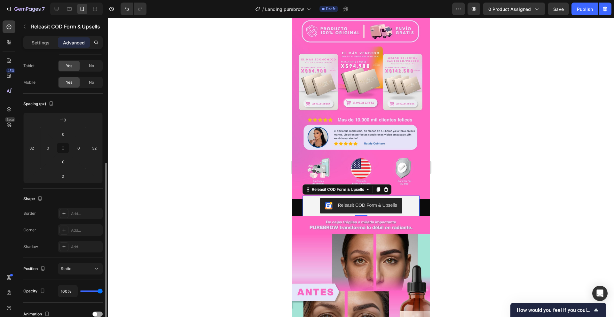
scroll to position [0, 0]
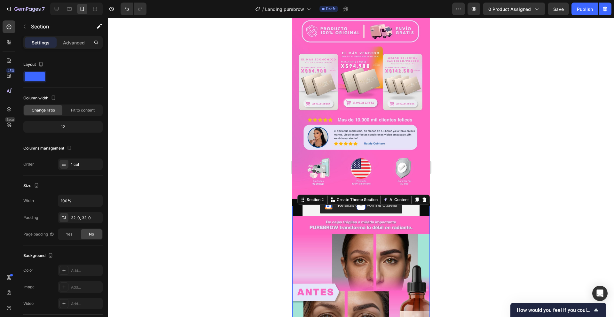
click at [254, 207] on div at bounding box center [361, 167] width 506 height 299
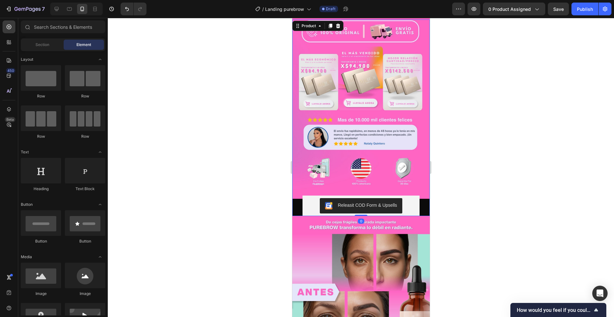
click at [295, 189] on div "Image Releasit COD Form & Upsells Releasit COD Form & Upsells" at bounding box center [360, 118] width 137 height 197
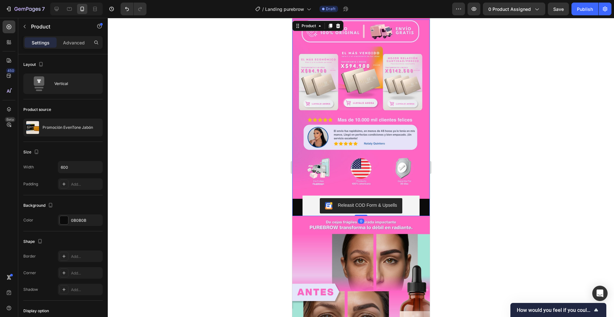
click at [271, 200] on div at bounding box center [361, 167] width 506 height 299
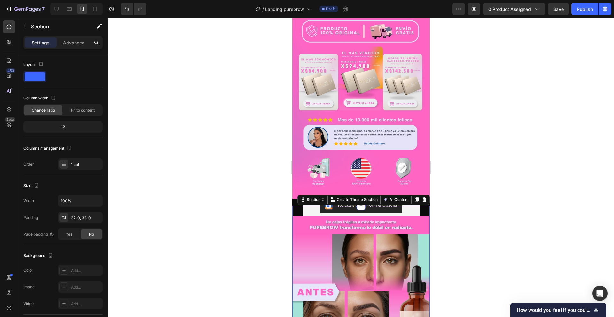
click at [78, 44] on p "Advanced" at bounding box center [74, 42] width 22 height 7
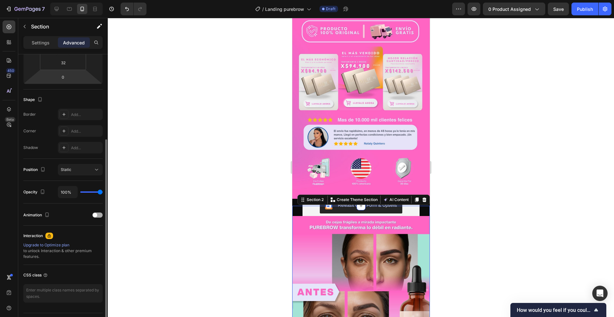
scroll to position [13, 0]
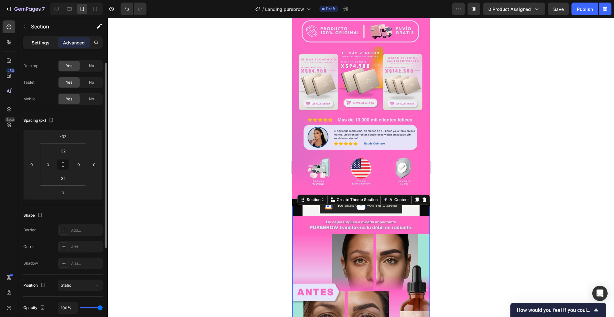
click at [44, 40] on p "Settings" at bounding box center [41, 42] width 18 height 7
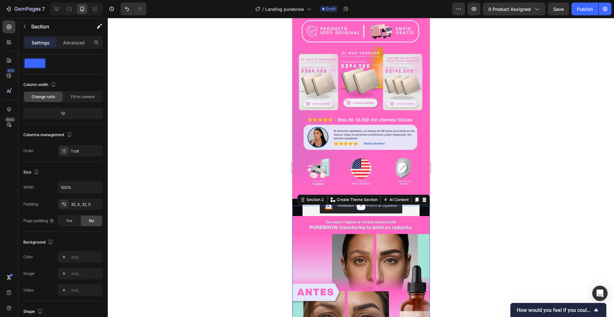
click at [498, 225] on div at bounding box center [361, 167] width 506 height 299
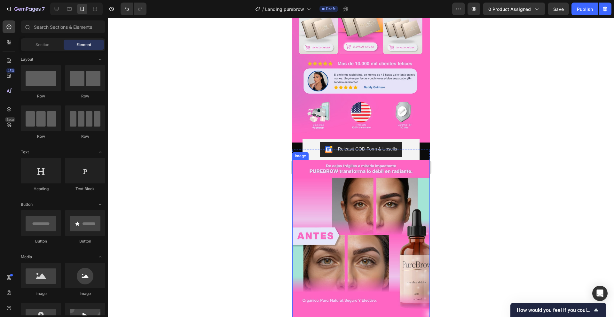
scroll to position [297, 0]
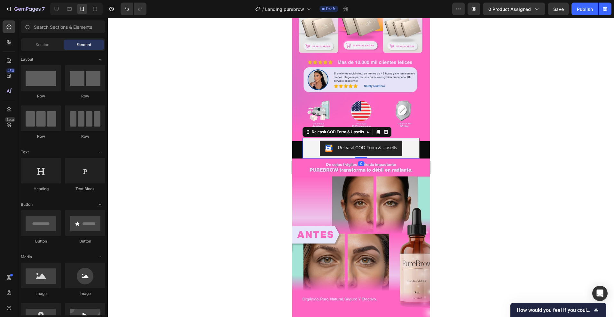
click at [405, 141] on div "Releasit COD Form & Upsells" at bounding box center [361, 148] width 112 height 15
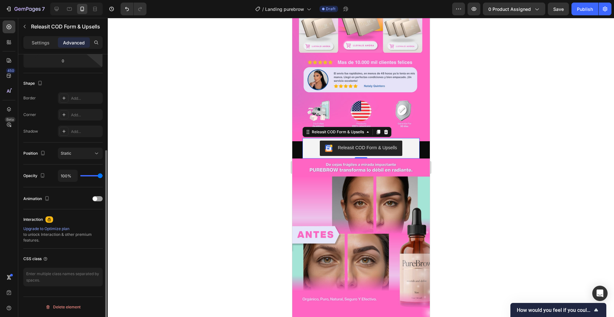
scroll to position [0, 0]
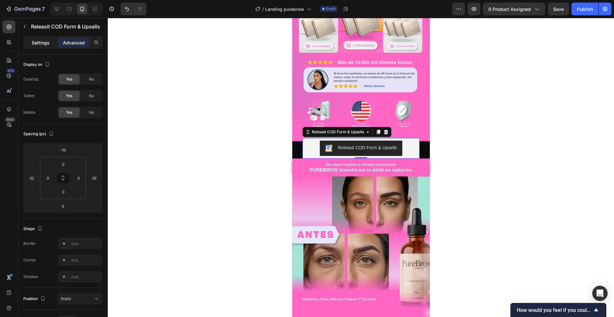
click at [40, 43] on p "Settings" at bounding box center [41, 42] width 18 height 7
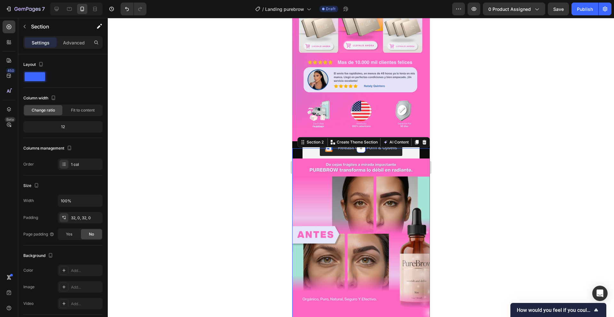
click at [226, 144] on div at bounding box center [361, 167] width 506 height 299
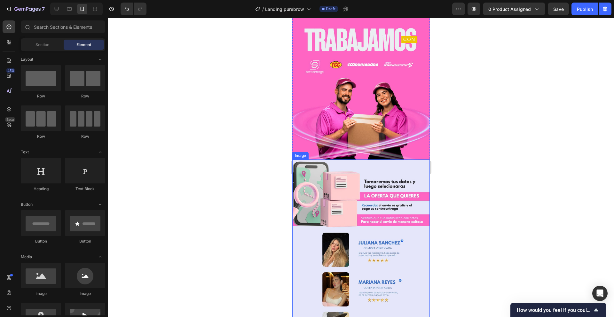
scroll to position [1625, 0]
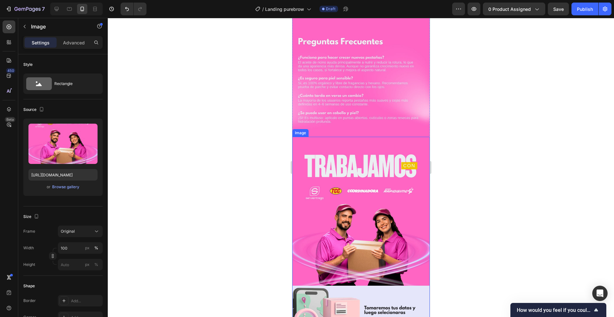
click at [357, 160] on img at bounding box center [360, 232] width 137 height 191
click at [75, 43] on p "Advanced" at bounding box center [74, 42] width 22 height 7
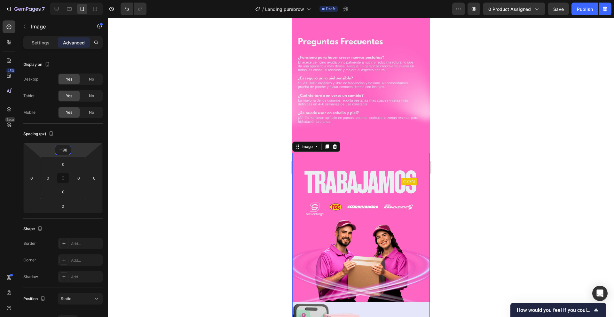
type input "-200"
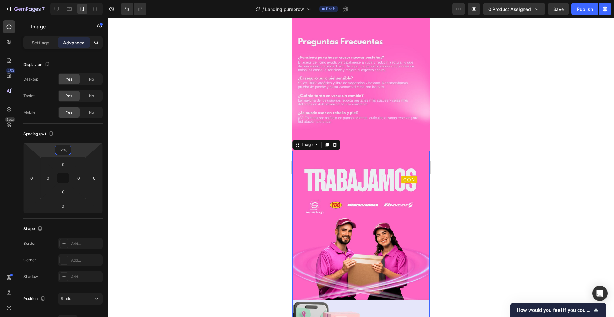
drag, startPoint x: 81, startPoint y: 150, endPoint x: 82, endPoint y: 143, distance: 7.0
click at [82, 0] on html "7 Version history / Landing purebrow Draft Preview 0 product assigned Save Publ…" at bounding box center [307, 0] width 614 height 0
click at [193, 161] on div at bounding box center [361, 167] width 506 height 299
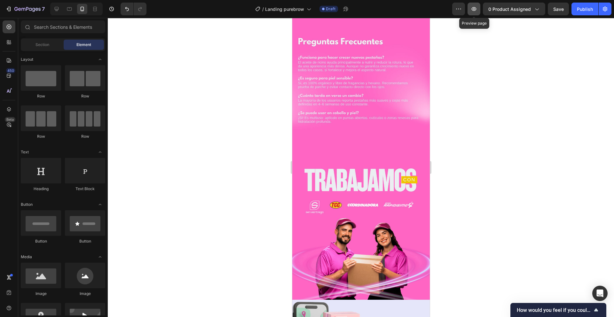
click at [476, 10] on icon "button" at bounding box center [474, 9] width 6 height 6
